Goal: Task Accomplishment & Management: Manage account settings

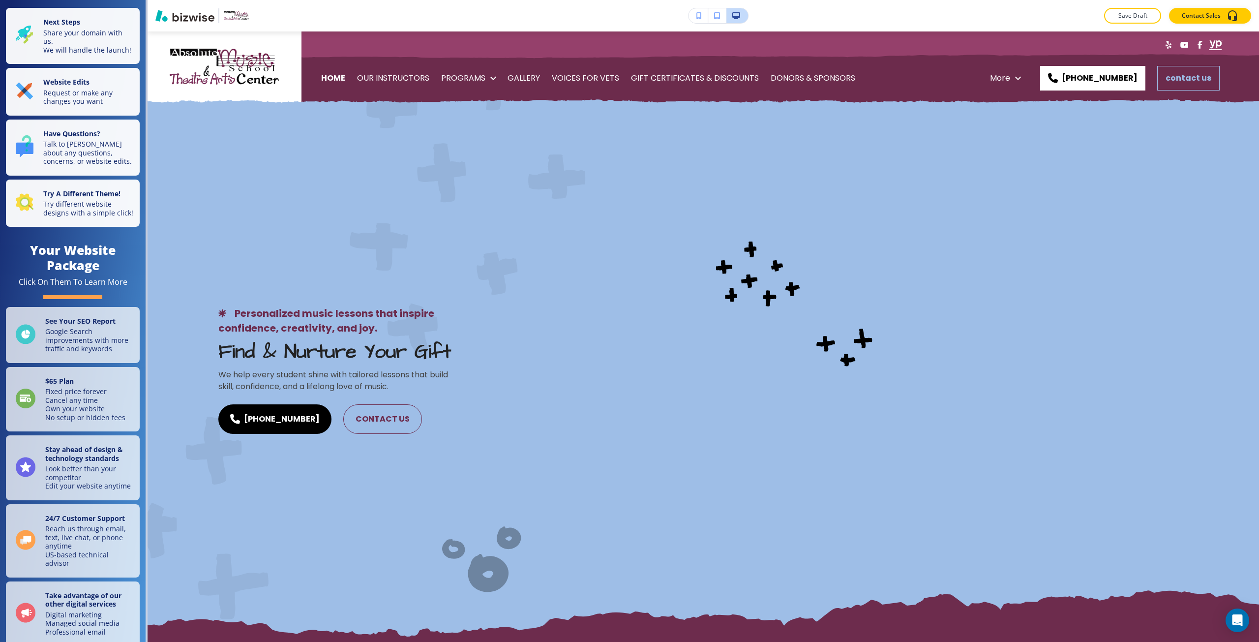
scroll to position [5007, 0]
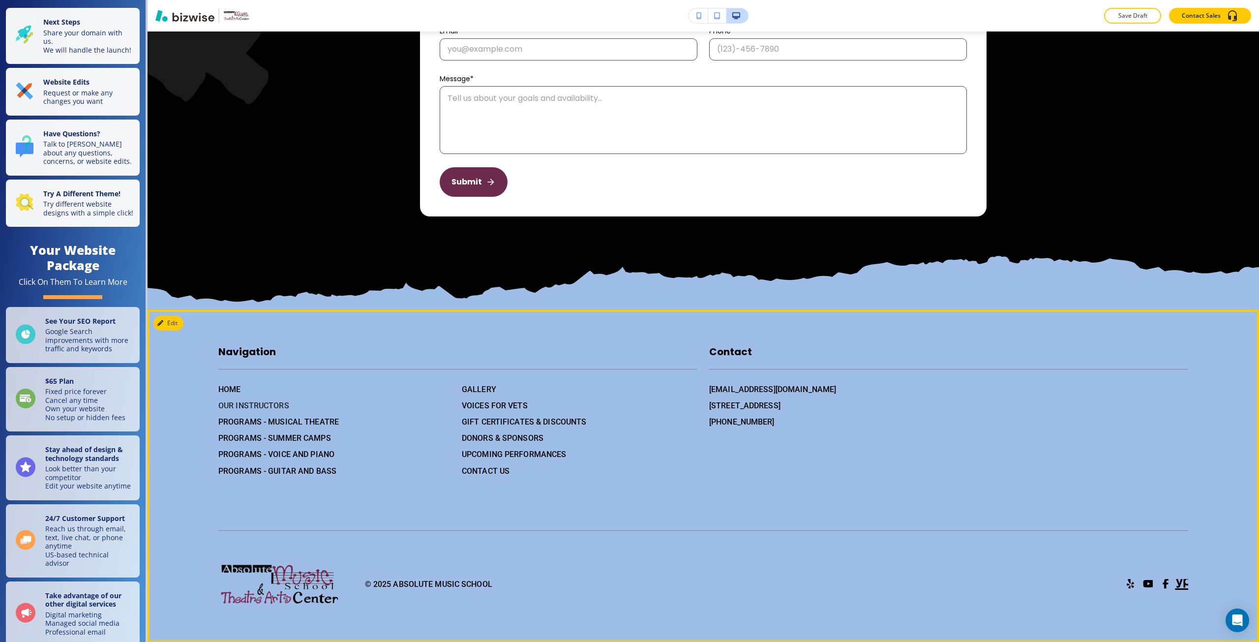
click at [230, 409] on h6 "OUR INSTRUCTORS" at bounding box center [336, 405] width 236 height 12
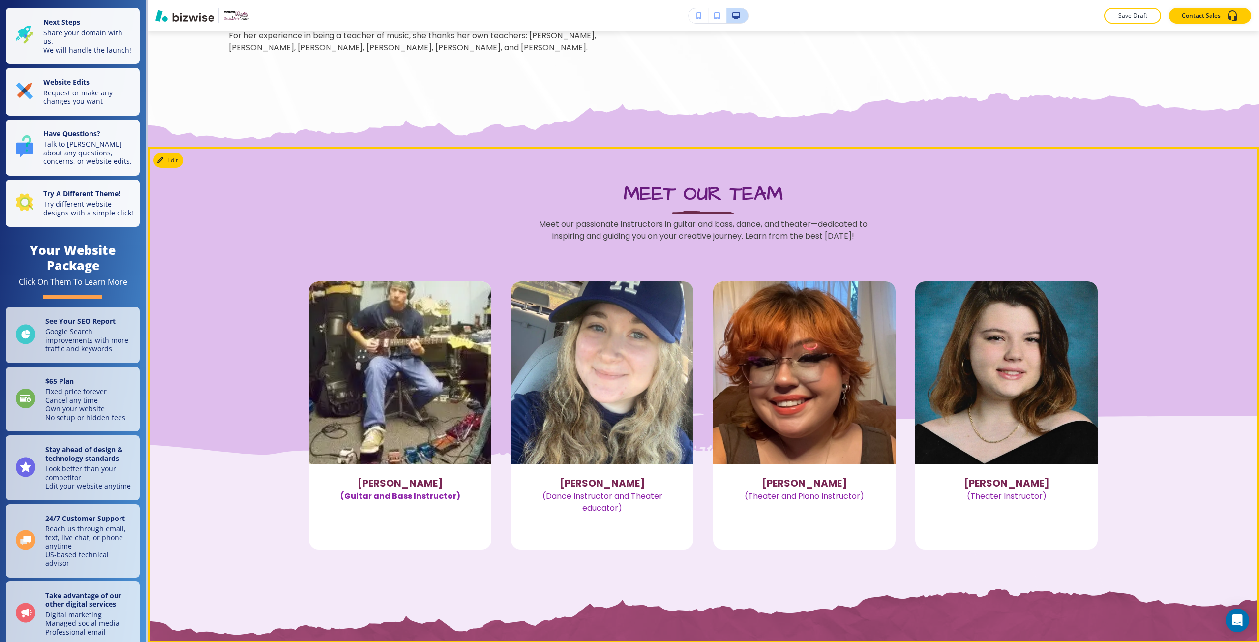
scroll to position [789, 0]
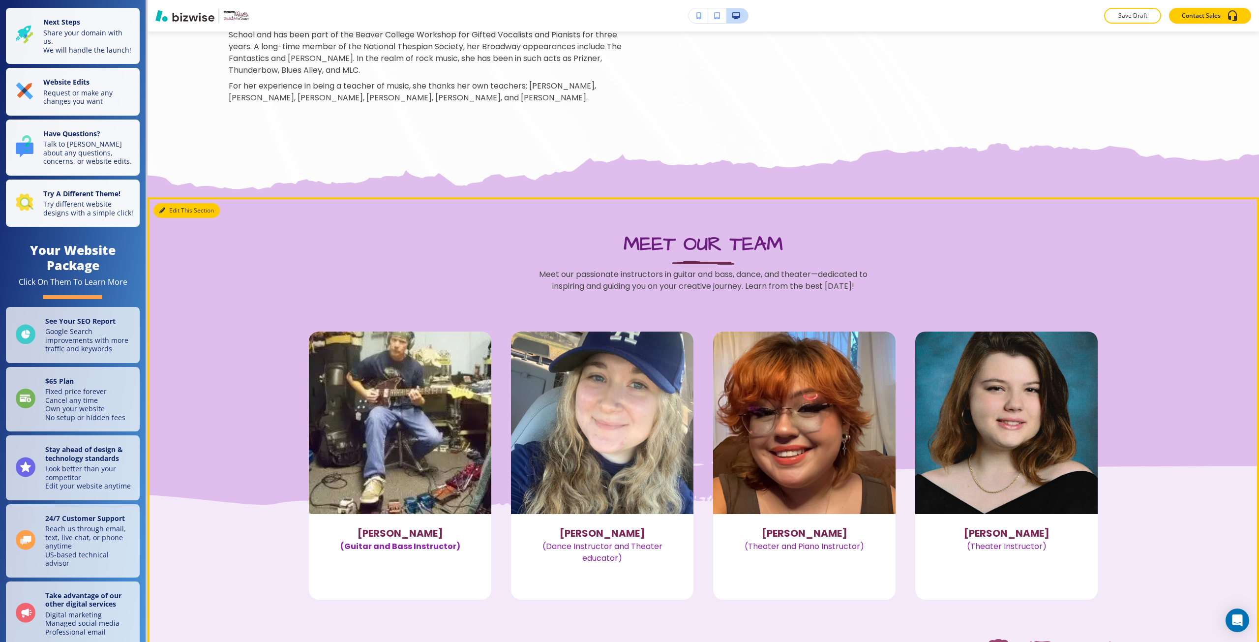
click at [171, 214] on button "Edit This Section" at bounding box center [186, 210] width 66 height 15
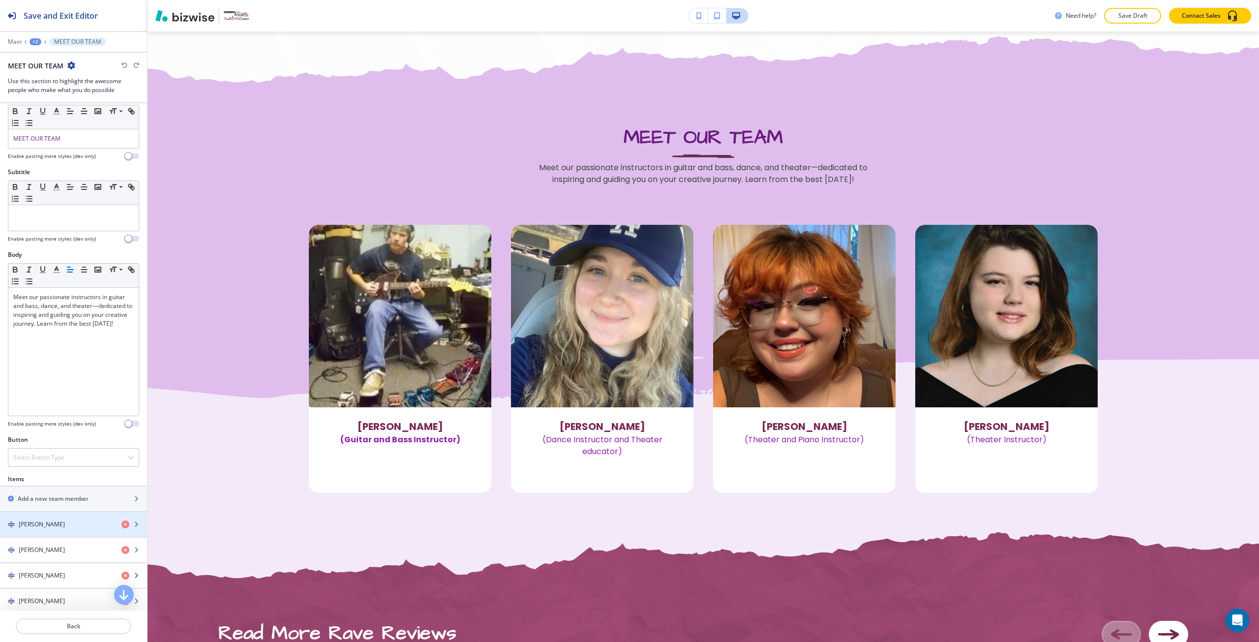
scroll to position [98, 0]
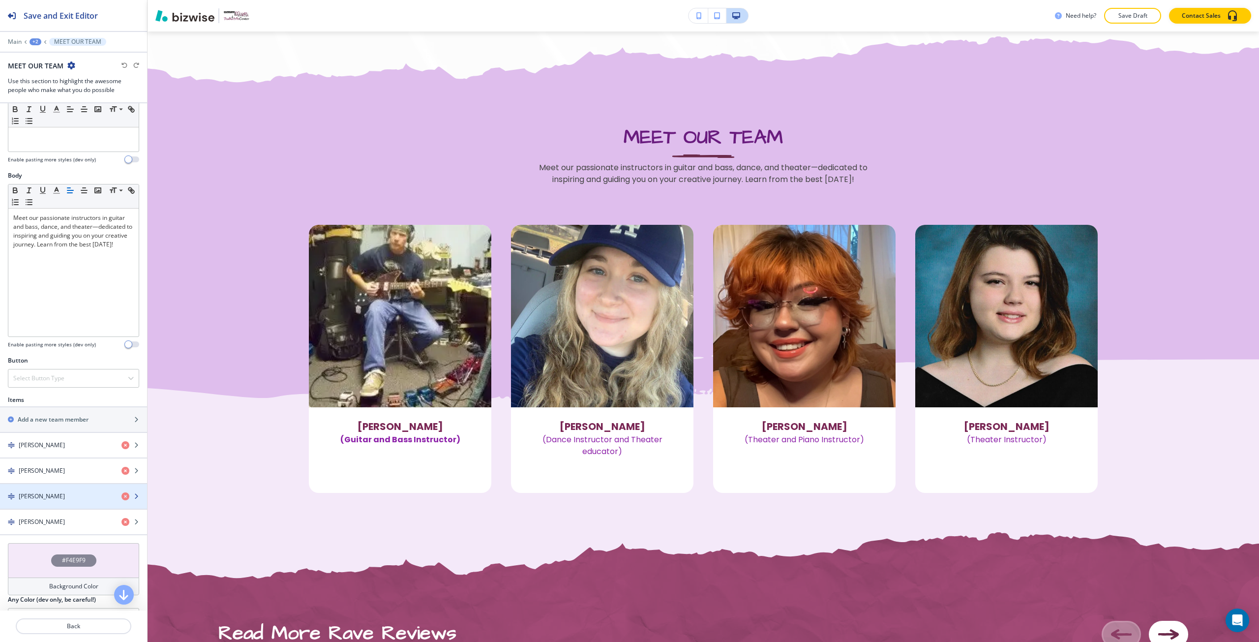
click at [60, 507] on div "button" at bounding box center [73, 505] width 147 height 8
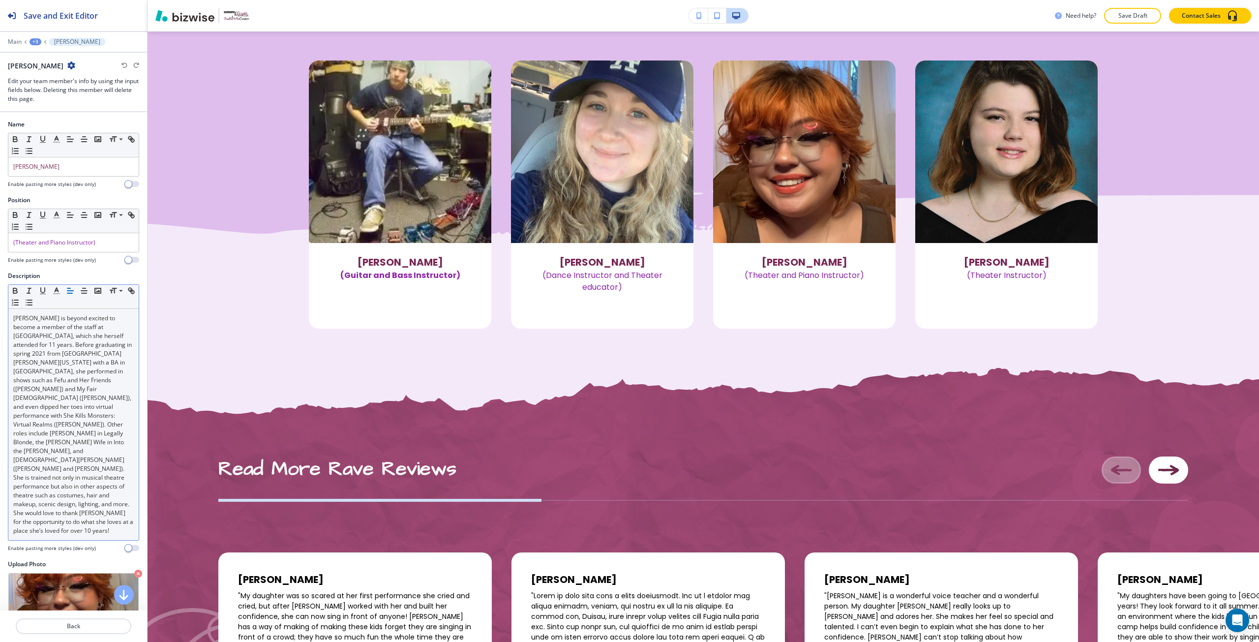
scroll to position [1089, 0]
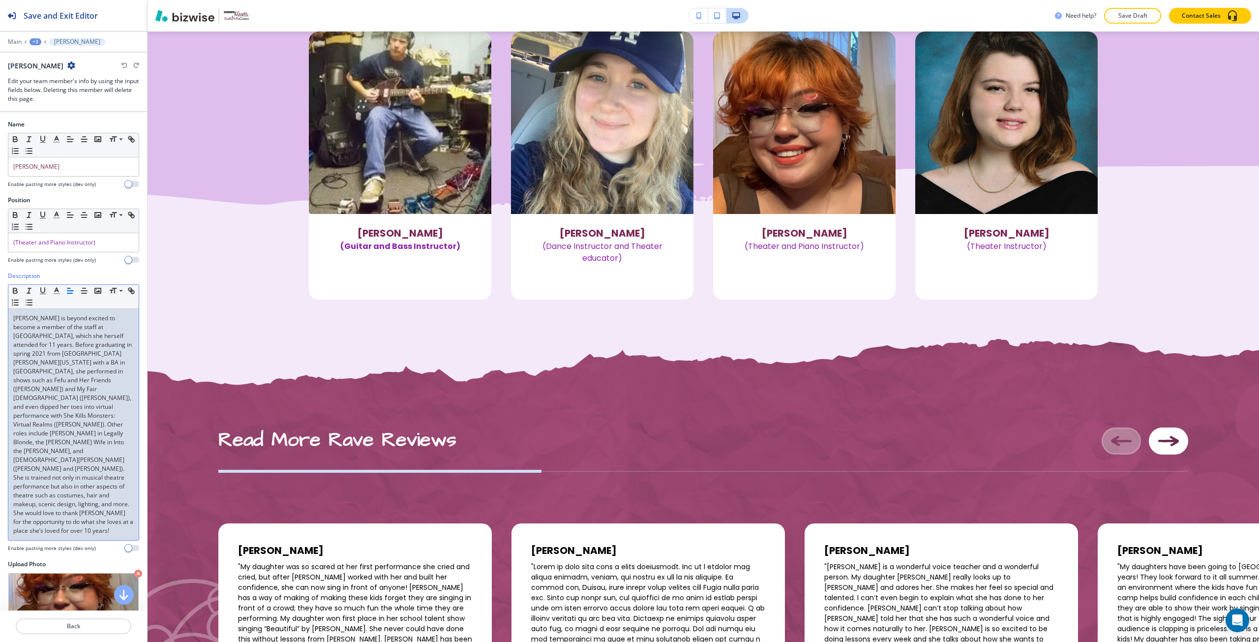
click at [68, 390] on p "[PERSON_NAME] is beyond excited to become a member of the staff at [GEOGRAPHIC_…" at bounding box center [73, 424] width 121 height 221
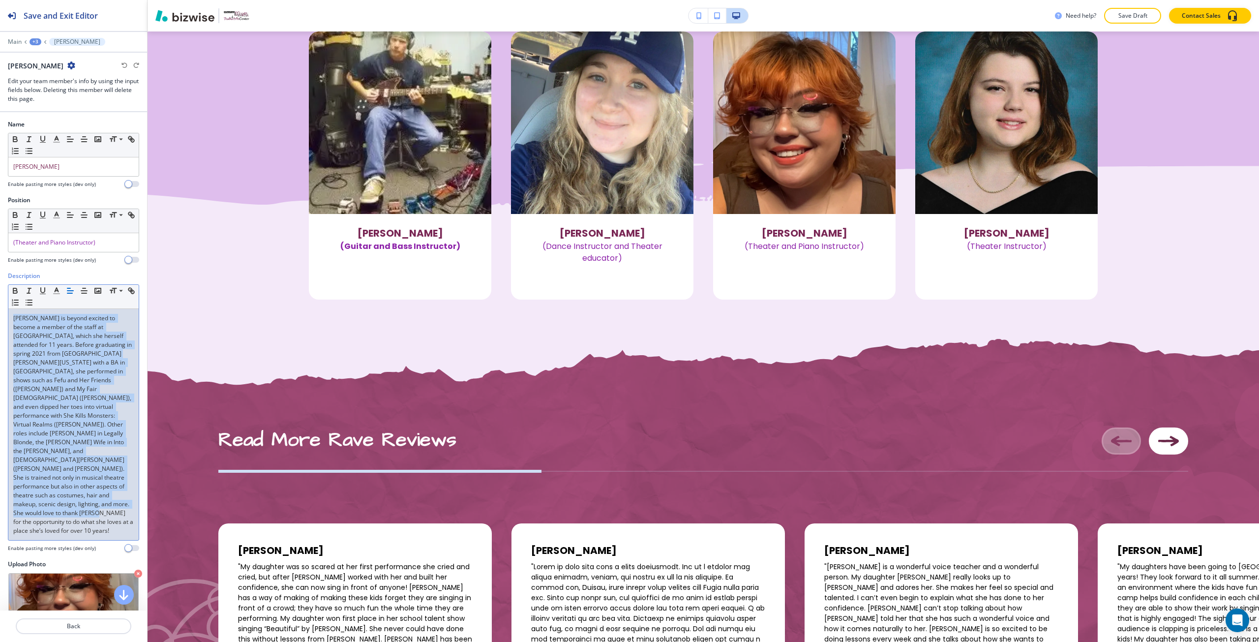
click at [68, 390] on p "[PERSON_NAME] is beyond excited to become a member of the staff at [GEOGRAPHIC_…" at bounding box center [73, 424] width 121 height 221
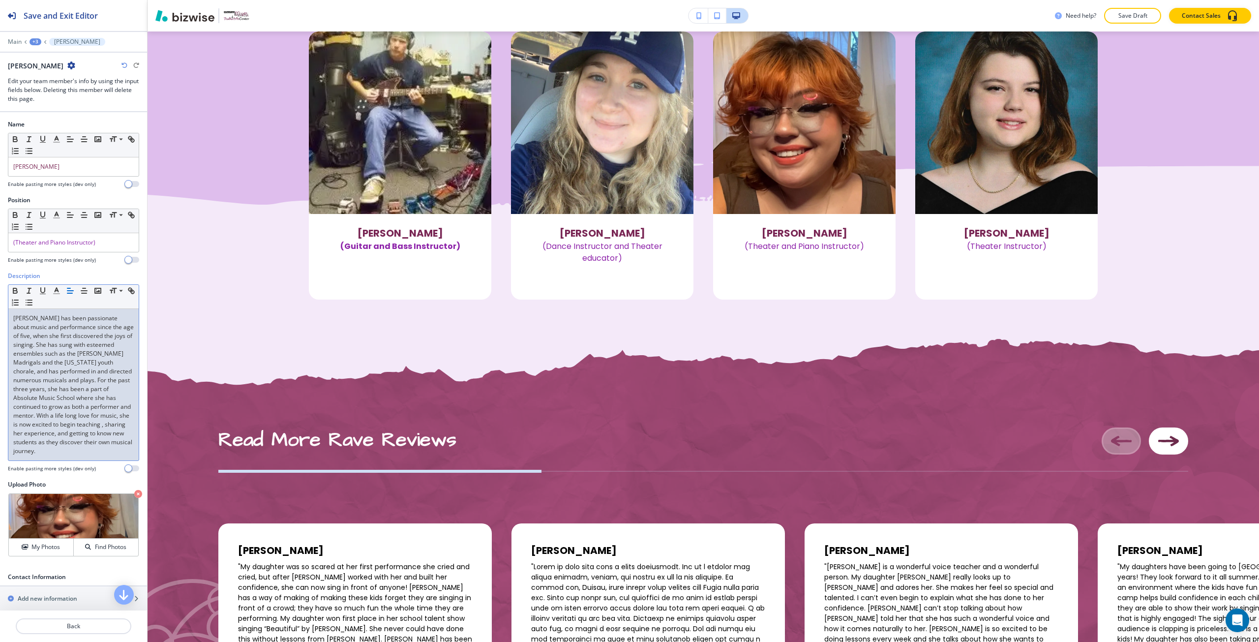
scroll to position [0, 0]
click at [35, 321] on p "[PERSON_NAME] has been passionate about music and performance since the age of …" at bounding box center [73, 385] width 121 height 142
drag, startPoint x: 35, startPoint y: 321, endPoint x: 19, endPoint y: 318, distance: 16.5
click at [19, 318] on p "[PERSON_NAME] has been passionate about music and performance since the age of …" at bounding box center [73, 385] width 121 height 142
copy p "[PERSON_NAME]"
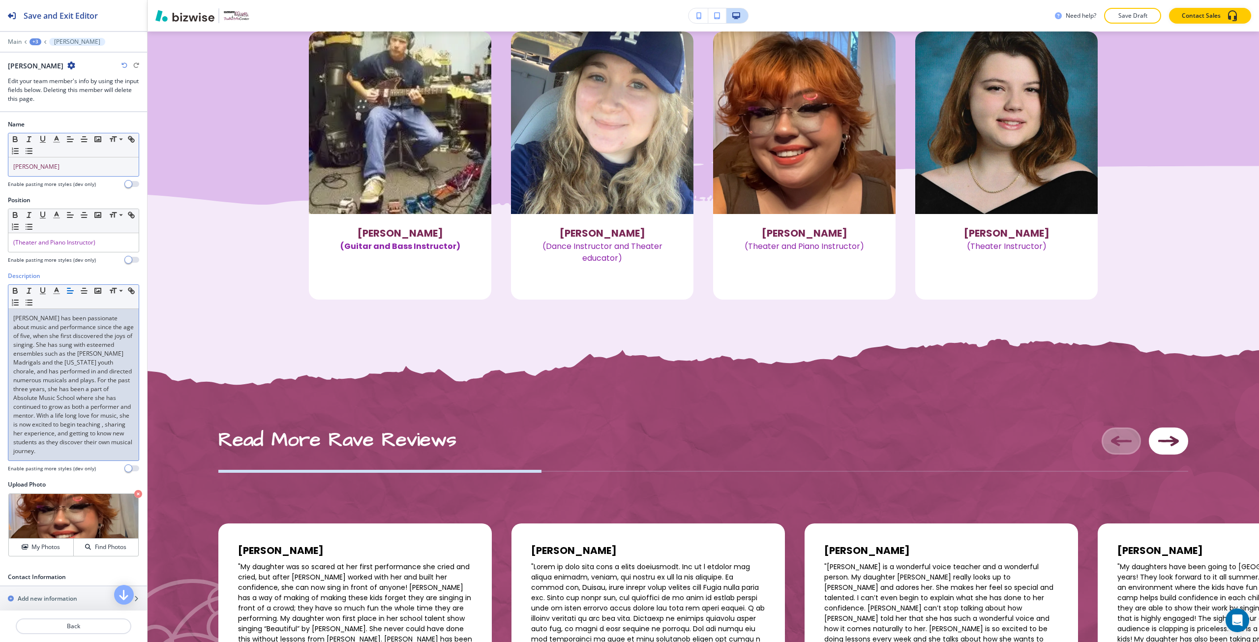
click at [73, 170] on p "[PERSON_NAME]" at bounding box center [73, 166] width 121 height 9
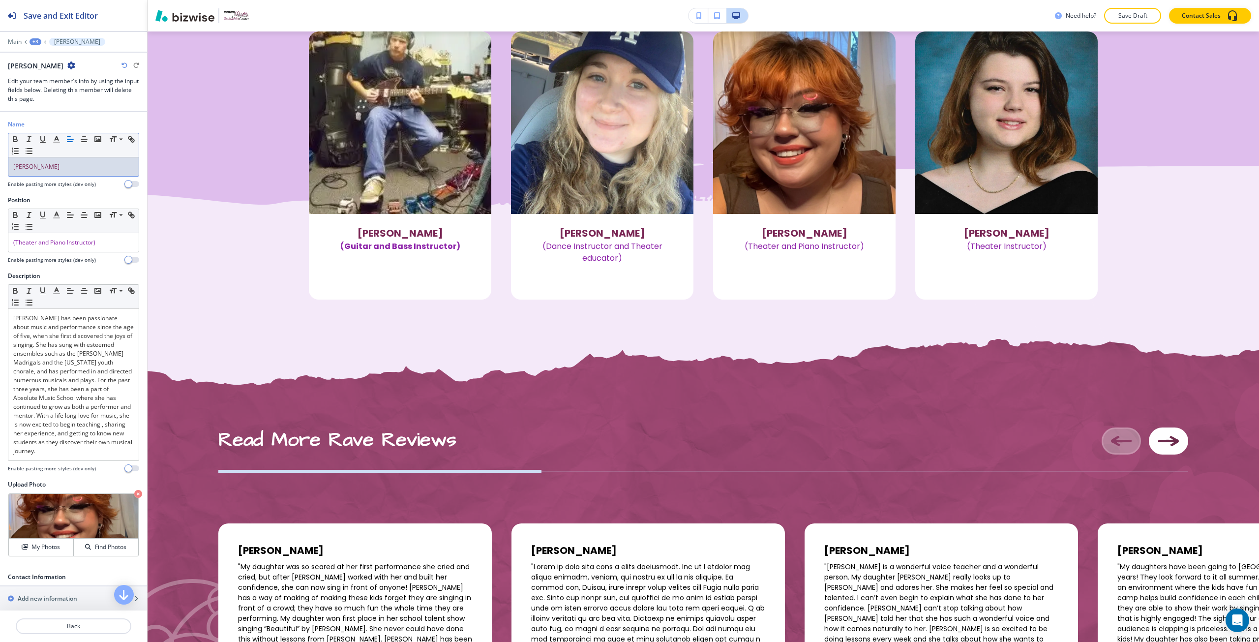
click at [73, 170] on p "[PERSON_NAME]" at bounding box center [73, 166] width 121 height 9
click at [42, 164] on span "[PERSON_NAME]" at bounding box center [36, 166] width 46 height 8
click at [45, 172] on div "[PERSON_NAME]" at bounding box center [73, 166] width 130 height 19
click at [52, 141] on icon "button" at bounding box center [56, 139] width 9 height 9
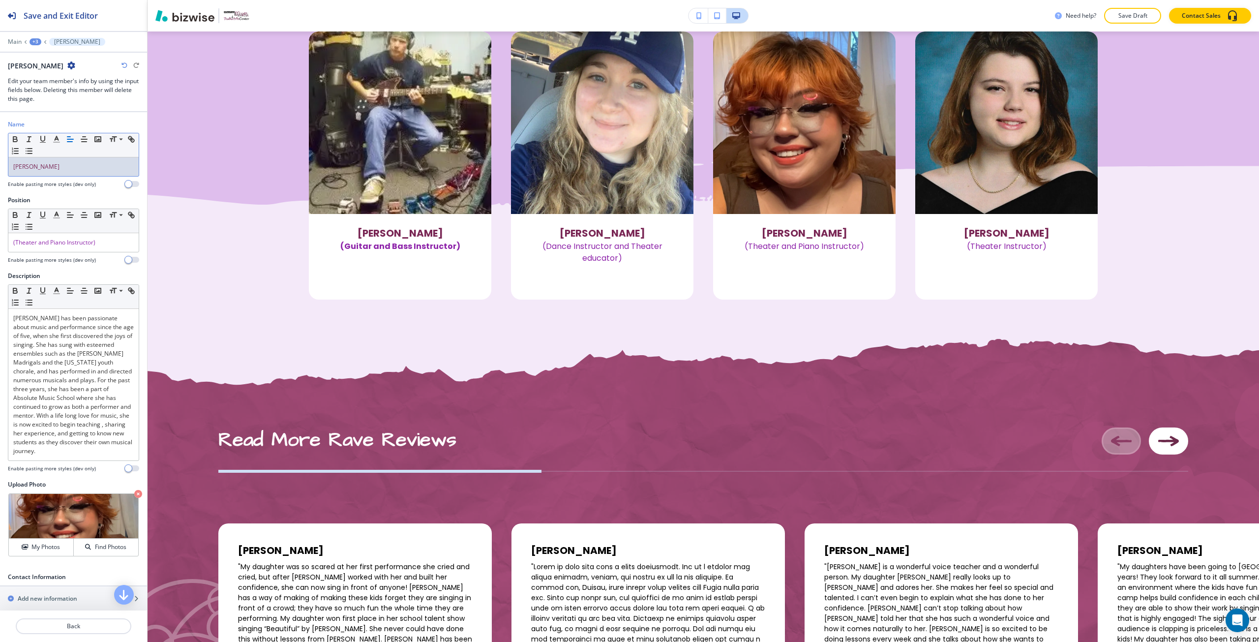
click at [42, 166] on span "[PERSON_NAME]" at bounding box center [36, 166] width 46 height 8
click at [56, 141] on icon "button" at bounding box center [56, 139] width 9 height 9
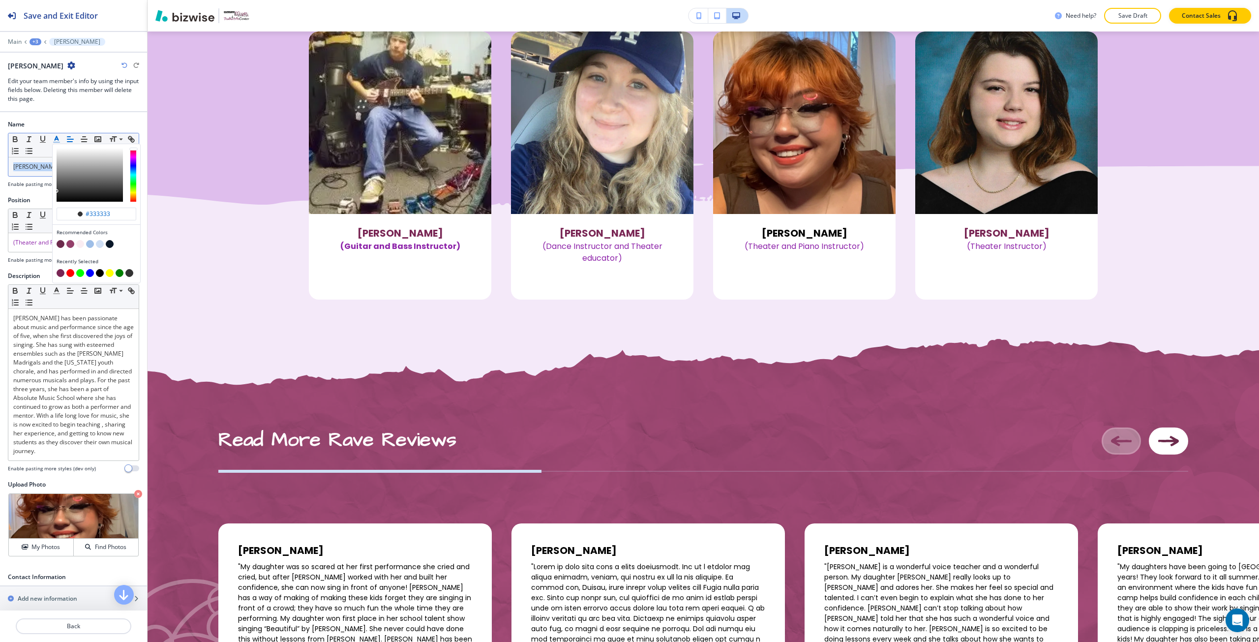
click at [71, 247] on button "button" at bounding box center [70, 244] width 8 height 8
click at [63, 245] on button "button" at bounding box center [61, 244] width 8 height 8
type input "#6c2b4c"
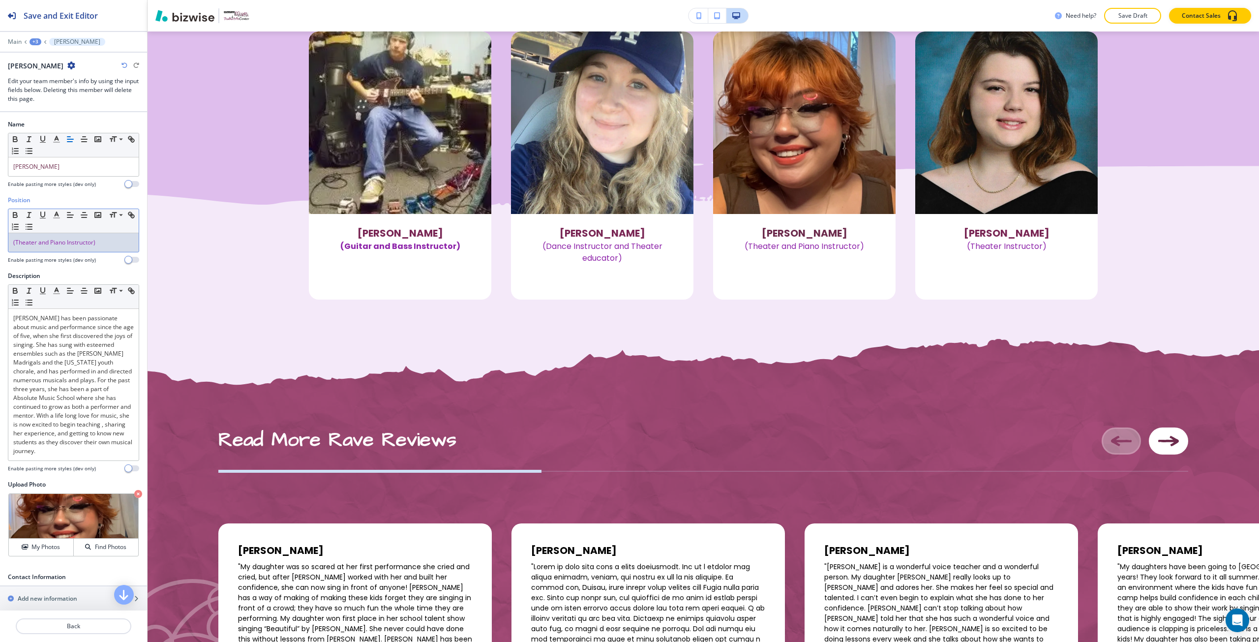
click at [35, 242] on span "(Theater and Piano Instructor)" at bounding box center [54, 242] width 82 height 8
click at [26, 245] on span "(Theater and Piano Instructor)" at bounding box center [54, 242] width 82 height 8
drag, startPoint x: 26, startPoint y: 245, endPoint x: 73, endPoint y: 245, distance: 47.2
click at [73, 245] on span "(Theater and Piano Instructor)" at bounding box center [54, 242] width 82 height 8
paste div
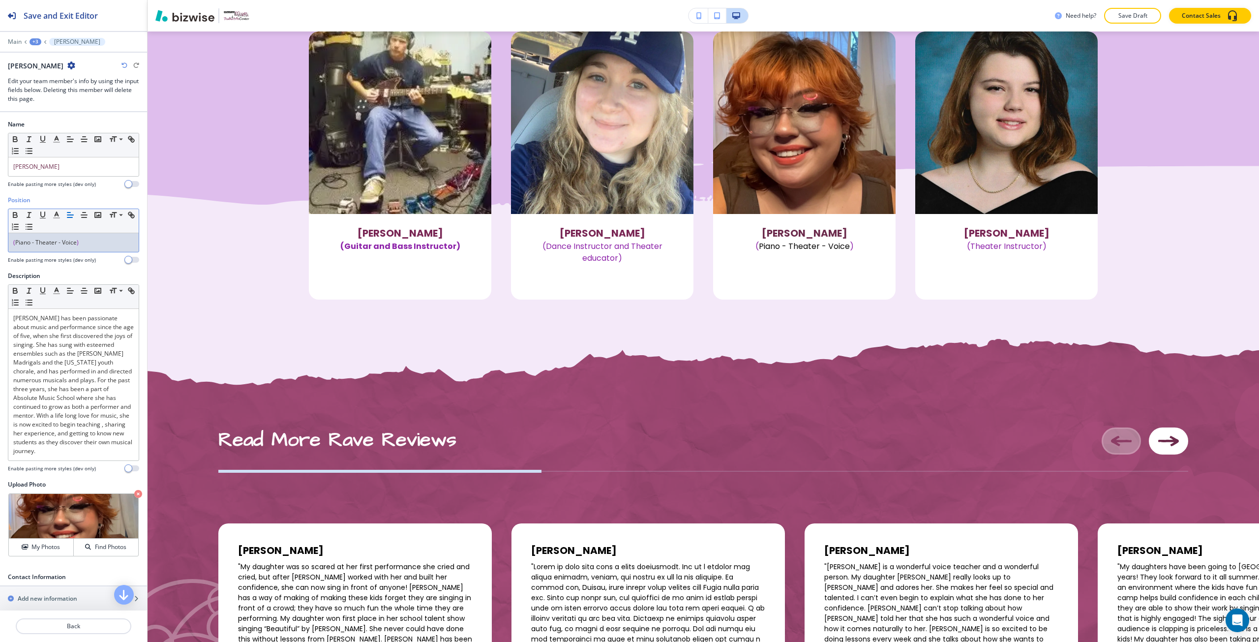
click at [73, 245] on p "( Piano - Theater - Voice )" at bounding box center [73, 242] width 121 height 9
drag, startPoint x: 73, startPoint y: 245, endPoint x: 17, endPoint y: 245, distance: 55.6
click at [17, 245] on p "( Piano - Theater - Voice )" at bounding box center [73, 242] width 121 height 9
click at [59, 215] on polyline "button" at bounding box center [56, 214] width 3 height 4
click at [71, 320] on button "button" at bounding box center [70, 320] width 8 height 8
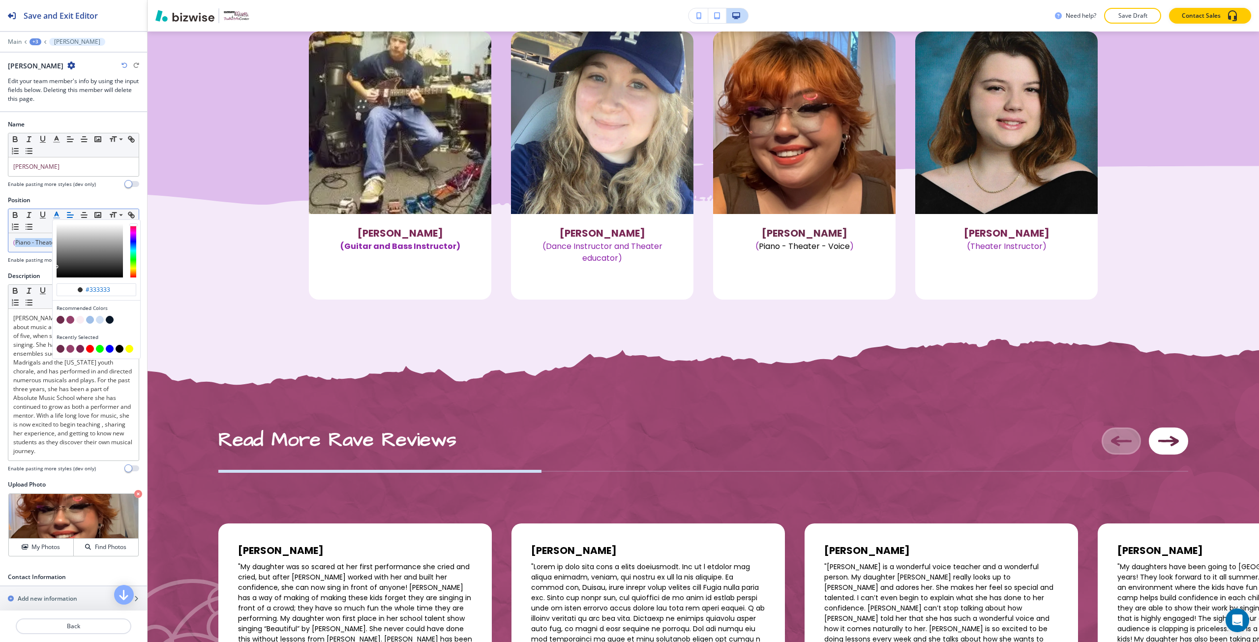
type input "#95406b"
click at [19, 239] on span "Piano - Theater - Voice" at bounding box center [45, 242] width 61 height 8
click at [13, 240] on div "( Piano - Theater - Voice )" at bounding box center [73, 242] width 130 height 19
click at [56, 218] on line "button" at bounding box center [57, 218] width 6 height 0
click at [92, 291] on input "#8e24aa" at bounding box center [102, 290] width 34 height 8
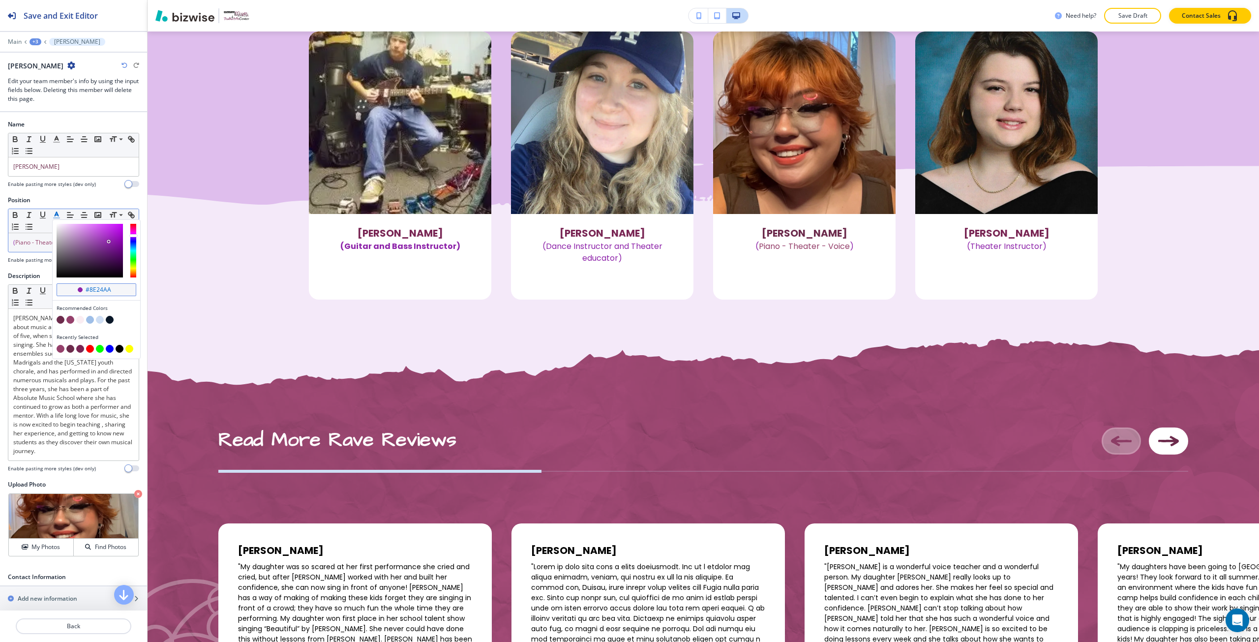
click at [92, 291] on input "#8e24aa" at bounding box center [102, 290] width 34 height 8
click at [31, 246] on p "( Piano - Theater - Voice )" at bounding box center [73, 242] width 121 height 9
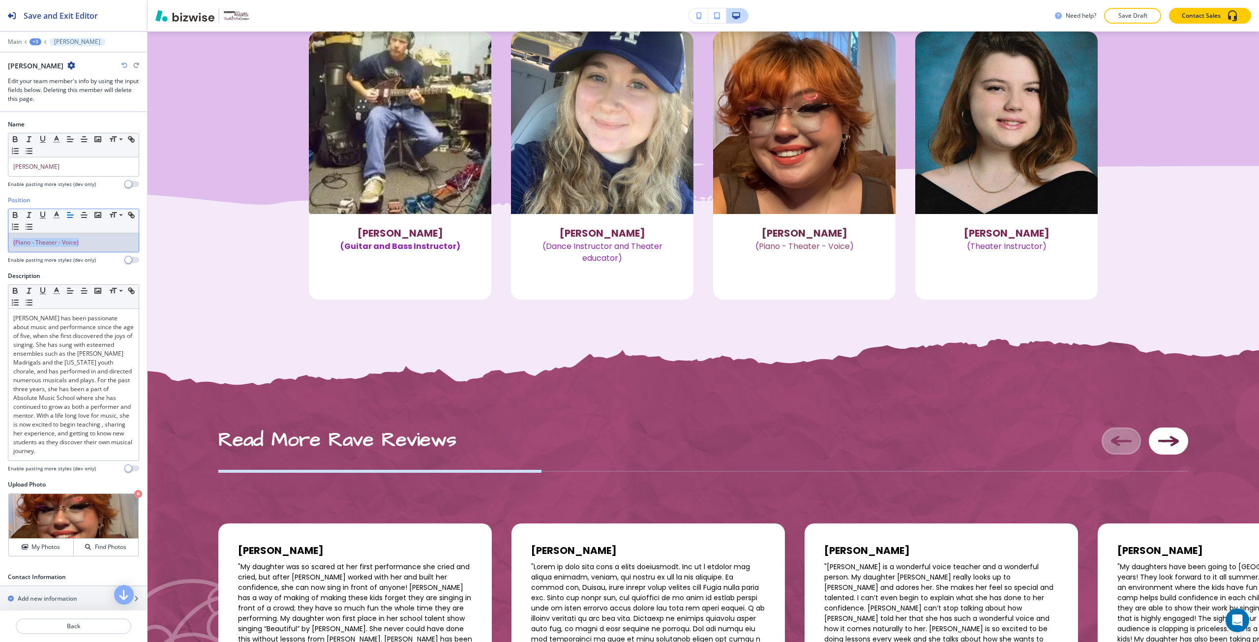
click at [31, 246] on p "( Piano - Theater - Voice )" at bounding box center [73, 242] width 121 height 9
click at [58, 218] on line "button" at bounding box center [57, 218] width 6 height 0
click at [93, 284] on div "#333333" at bounding box center [97, 289] width 80 height 13
click at [98, 286] on input "#333333" at bounding box center [102, 290] width 34 height 8
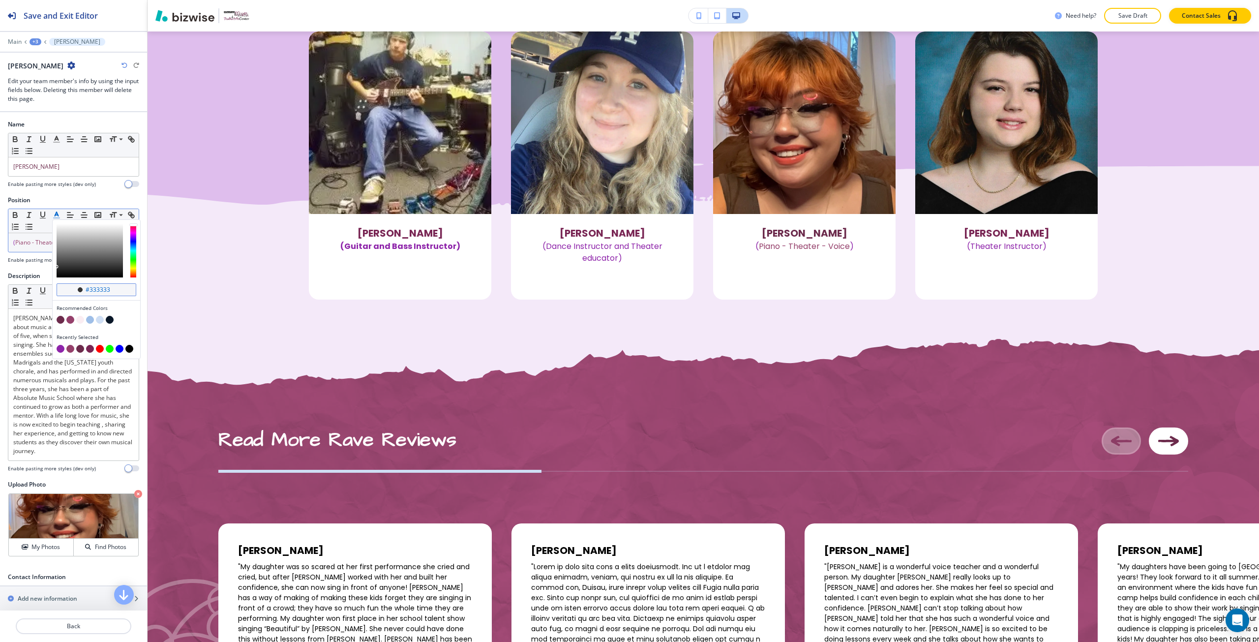
click at [98, 286] on input "#333333" at bounding box center [102, 290] width 34 height 8
paste input "8e24aa"
type input "#8e24aa"
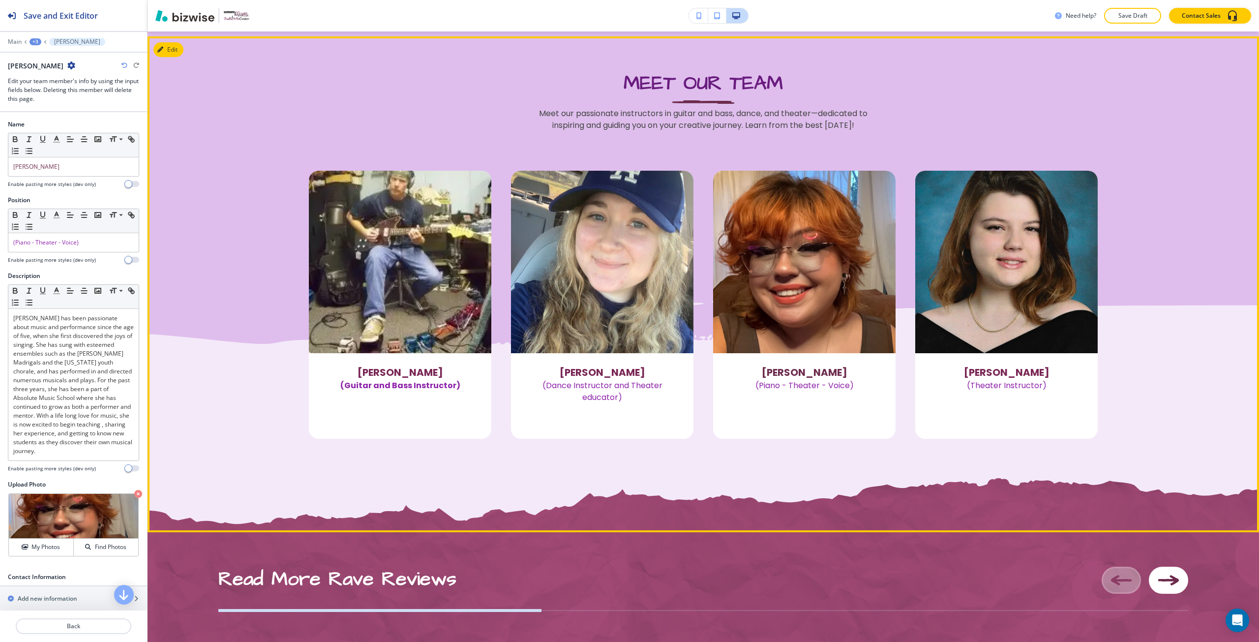
scroll to position [941, 0]
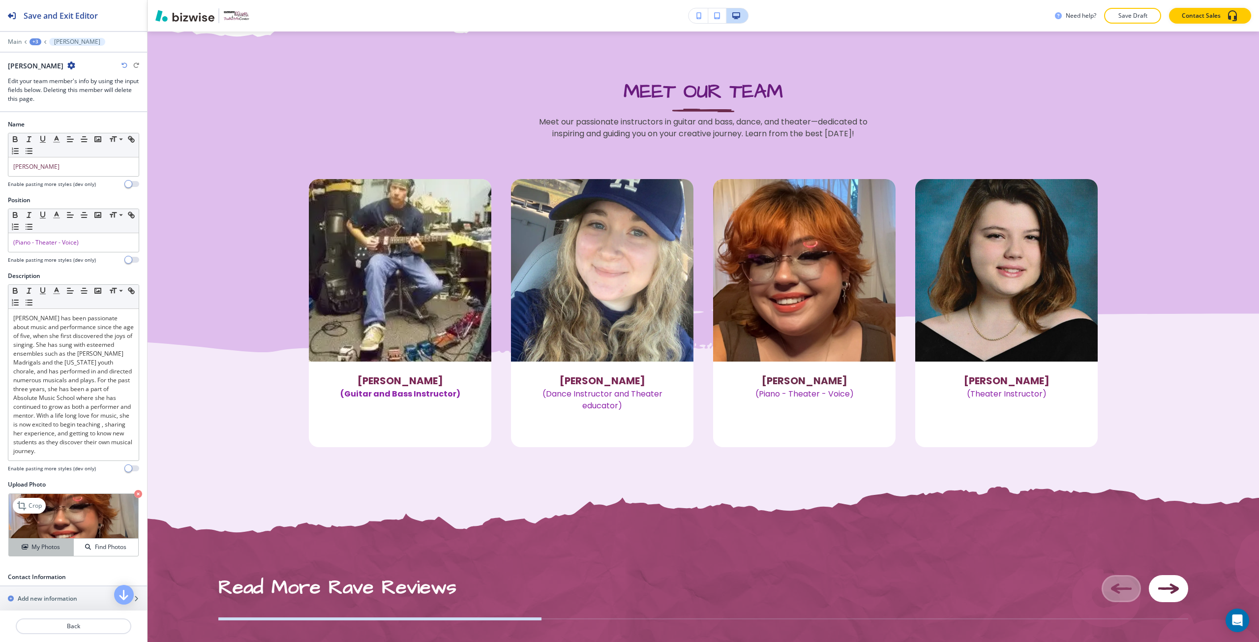
click at [27, 545] on div "My Photos" at bounding box center [41, 547] width 64 height 9
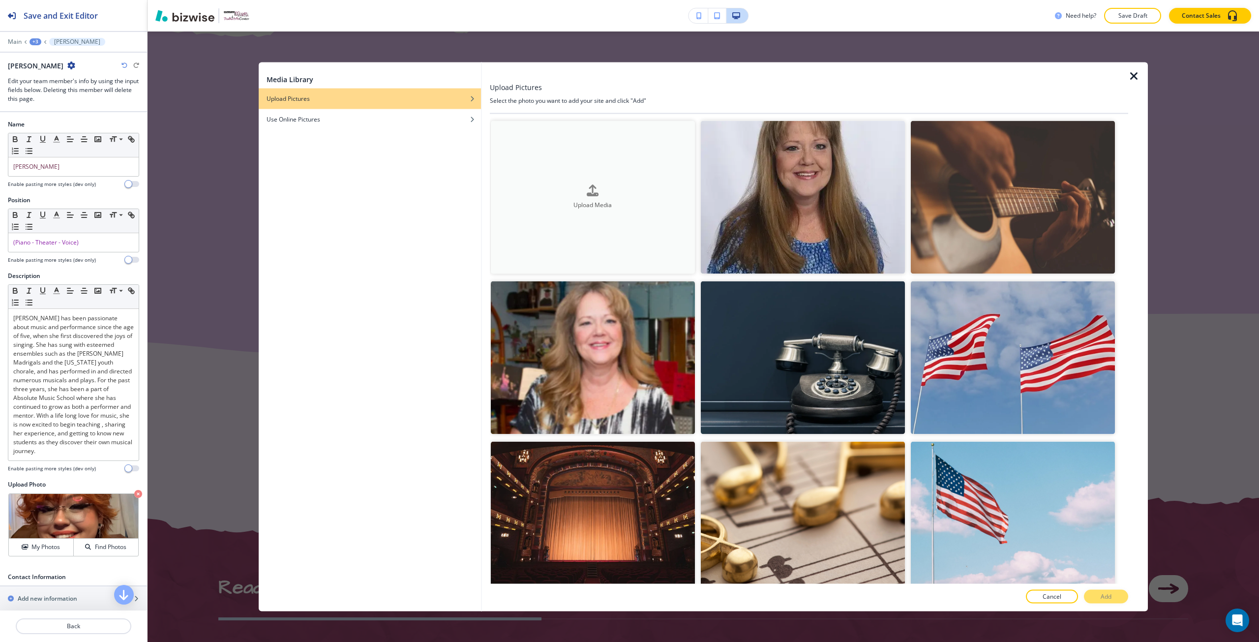
click at [536, 212] on button "Upload Media" at bounding box center [593, 197] width 204 height 153
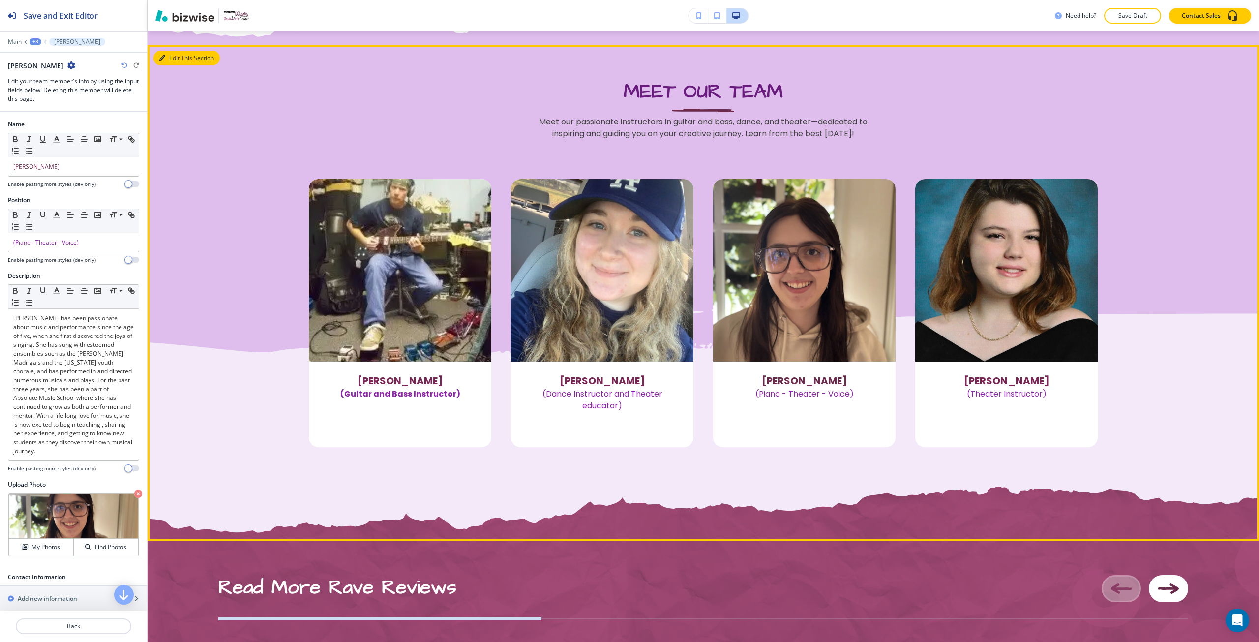
click at [166, 60] on button "Edit This Section" at bounding box center [186, 58] width 66 height 15
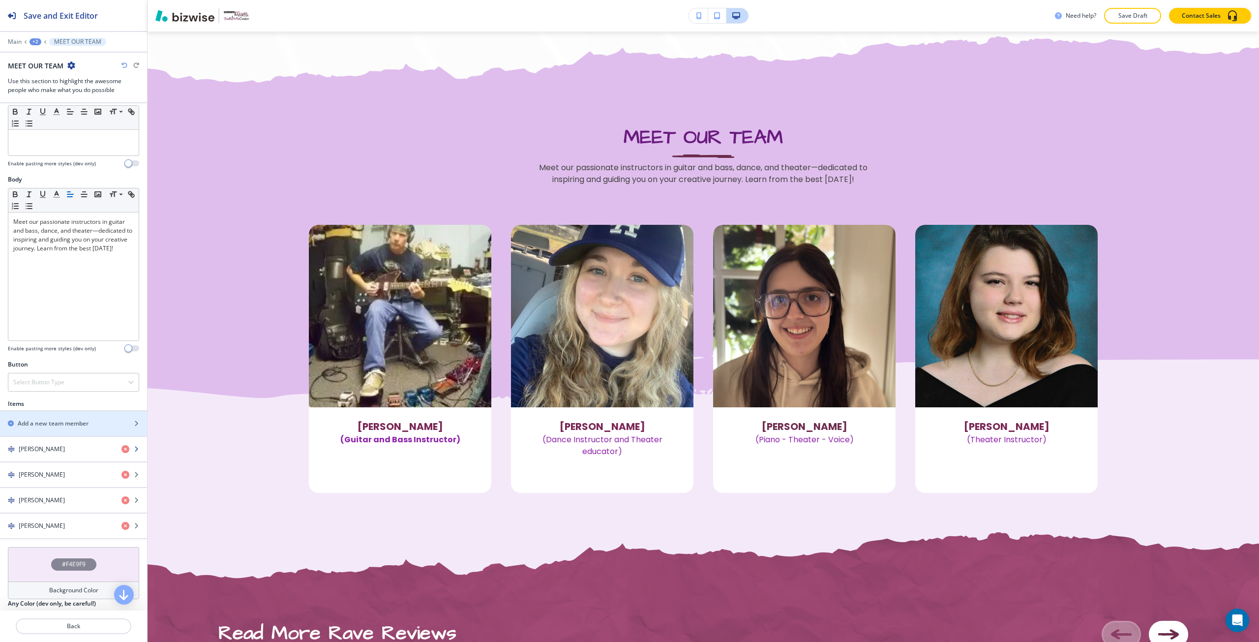
scroll to position [98, 0]
click at [52, 442] on h4 "[PERSON_NAME]" at bounding box center [42, 445] width 46 height 9
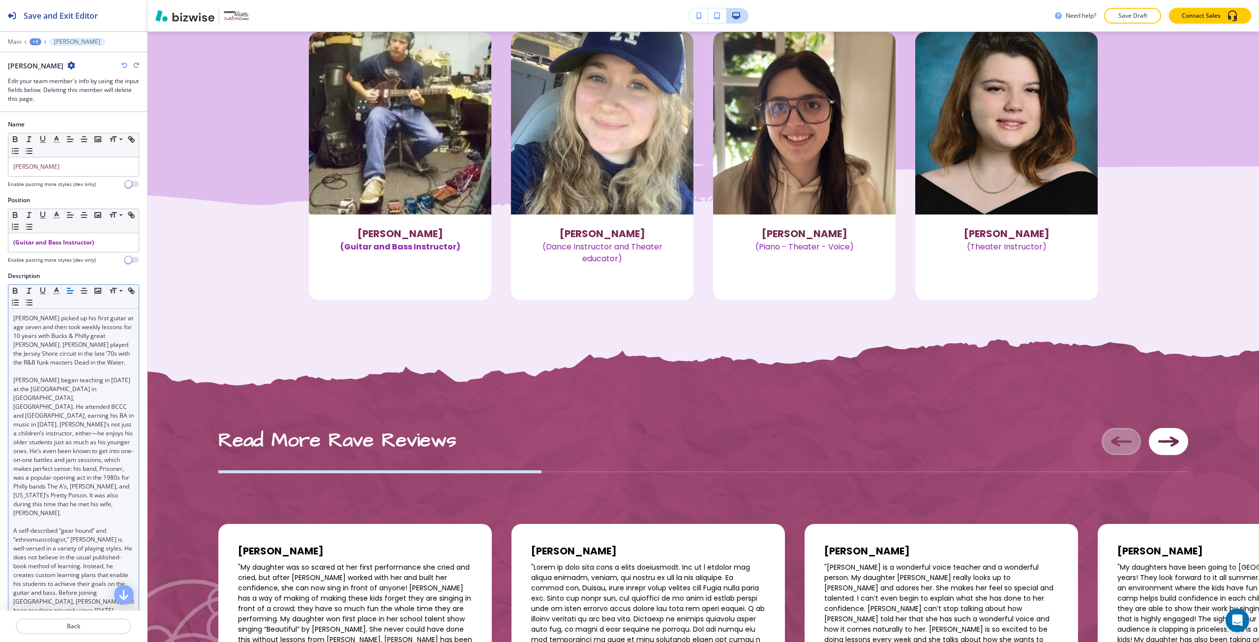
scroll to position [1089, 0]
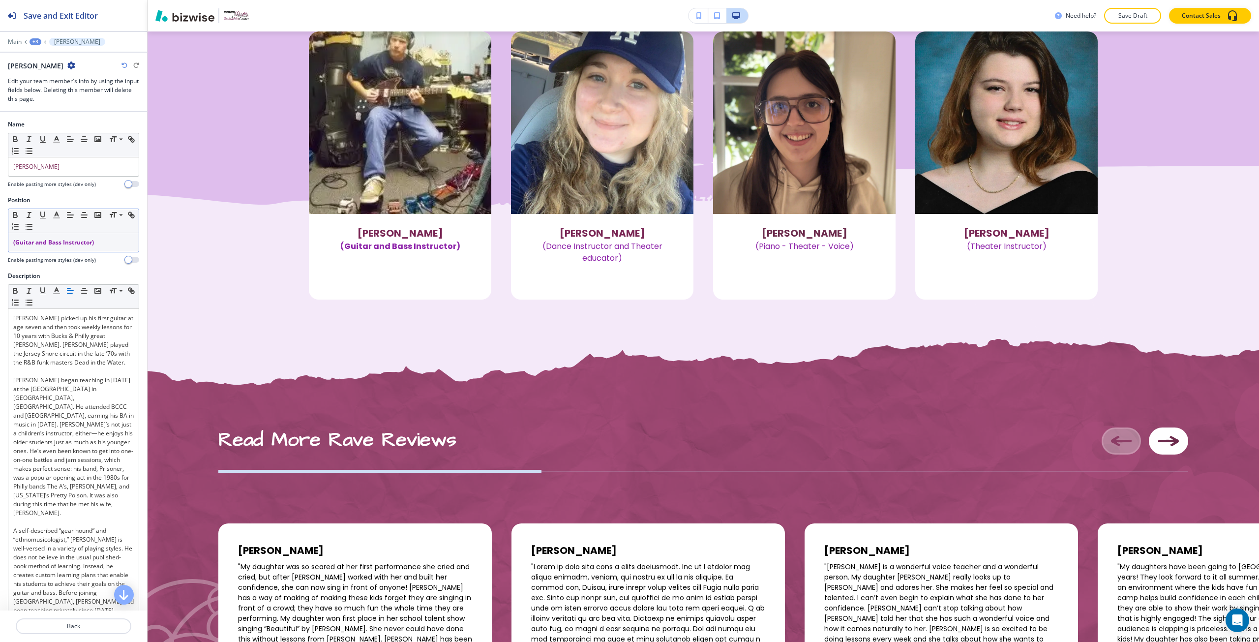
click at [48, 248] on div "(Guitar and Bass Instructor)" at bounding box center [73, 242] width 130 height 19
